Goal: Navigation & Orientation: Find specific page/section

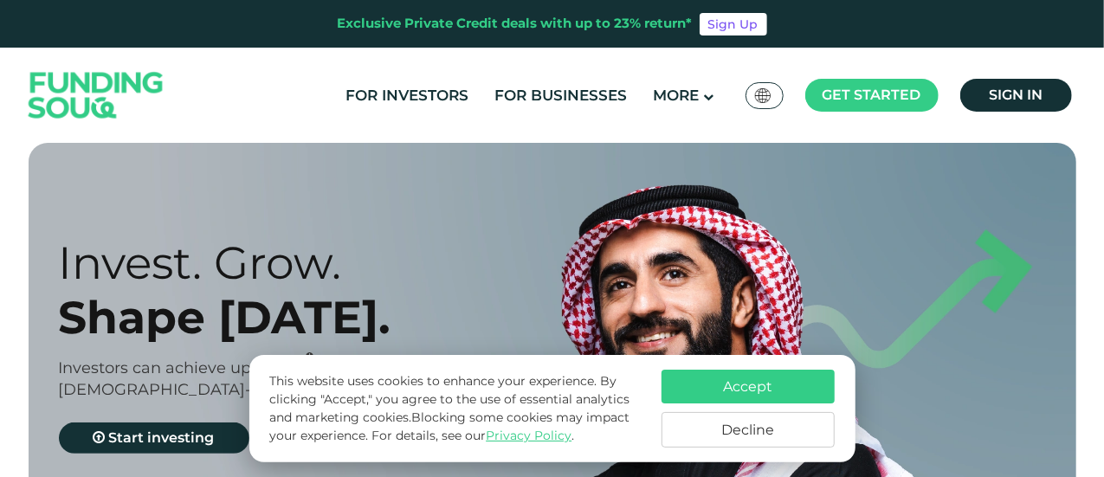
click at [175, 93] on img at bounding box center [96, 95] width 170 height 87
